Goal: Find specific page/section: Find specific page/section

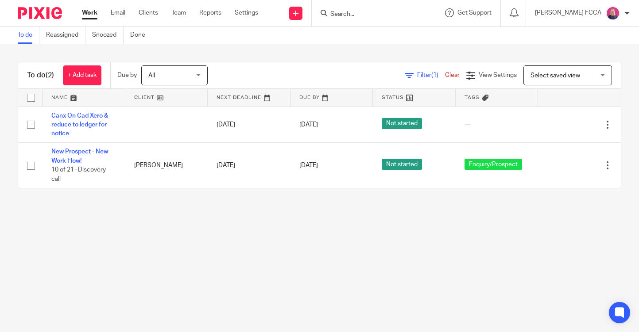
click at [355, 12] on input "Search" at bounding box center [369, 15] width 80 height 8
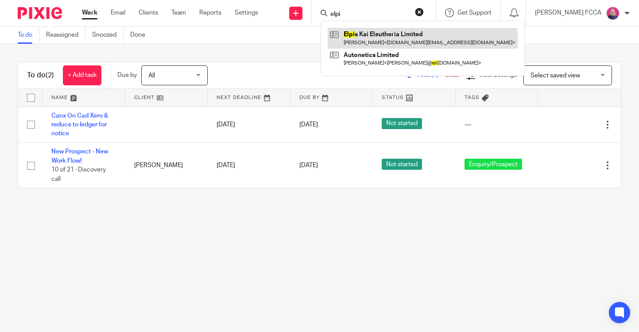
type input "elpi"
click at [376, 37] on link at bounding box center [422, 38] width 190 height 20
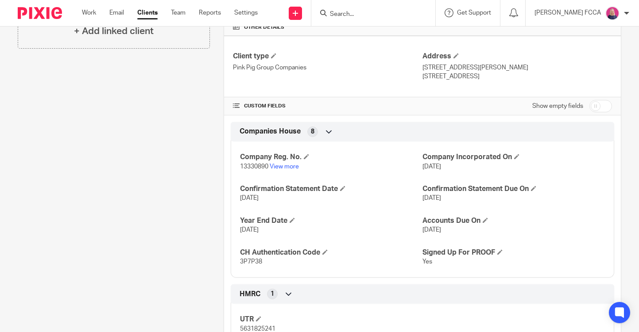
scroll to position [320, 0]
